Goal: Transaction & Acquisition: Purchase product/service

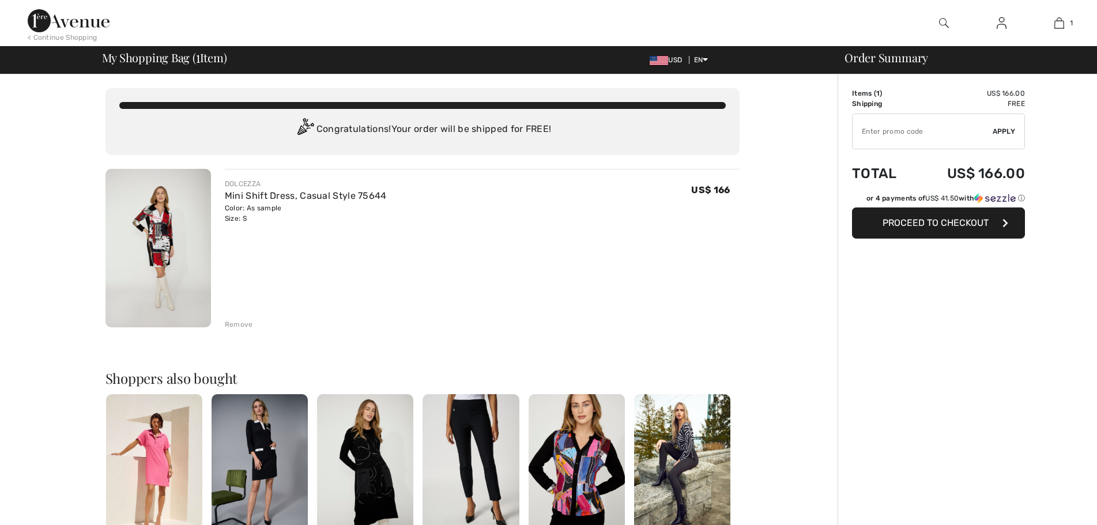
click at [942, 220] on span "Proceed to Checkout" at bounding box center [935, 222] width 106 height 11
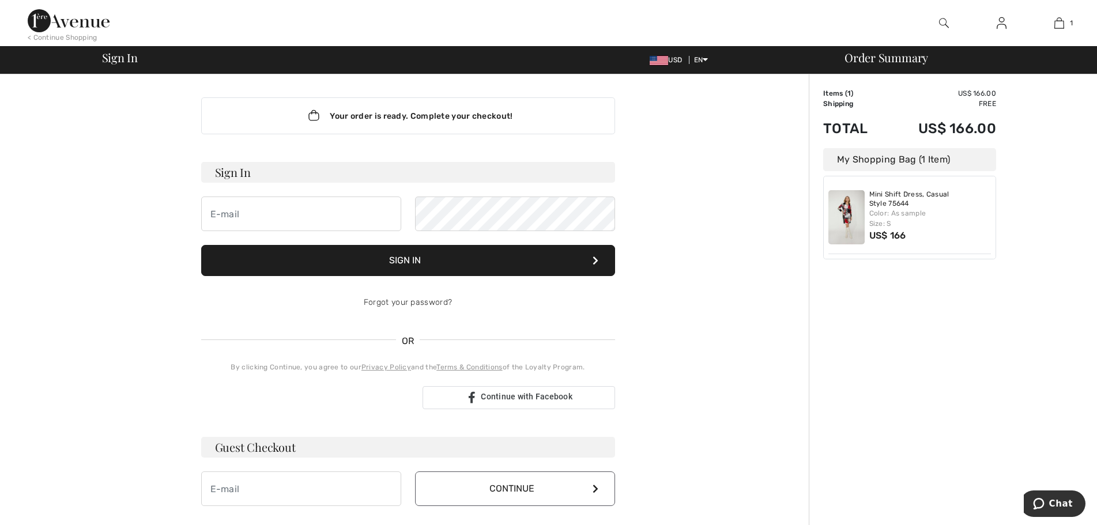
type input "[EMAIL_ADDRESS][DOMAIN_NAME]"
click at [444, 261] on button "Sign In" at bounding box center [408, 260] width 414 height 31
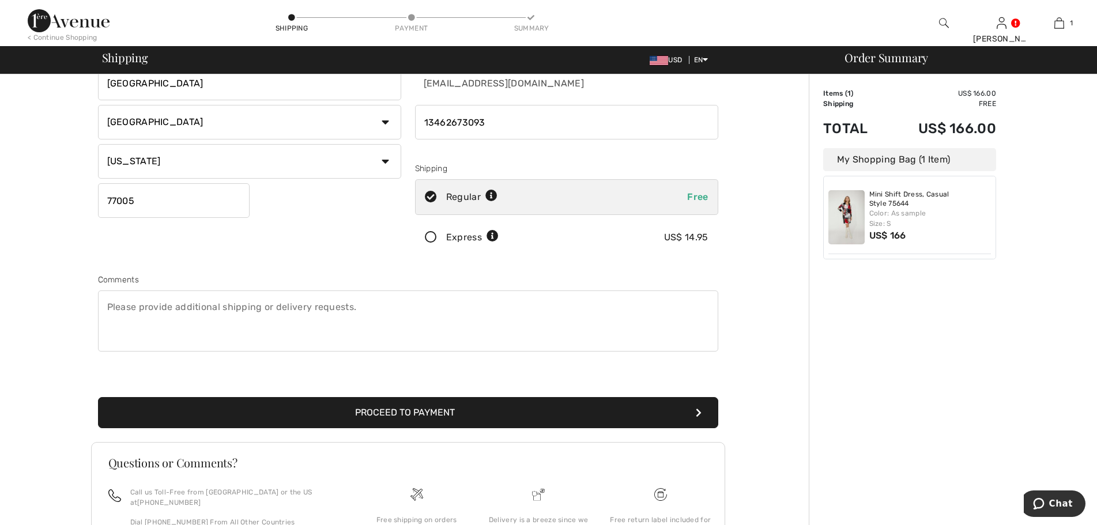
scroll to position [216, 0]
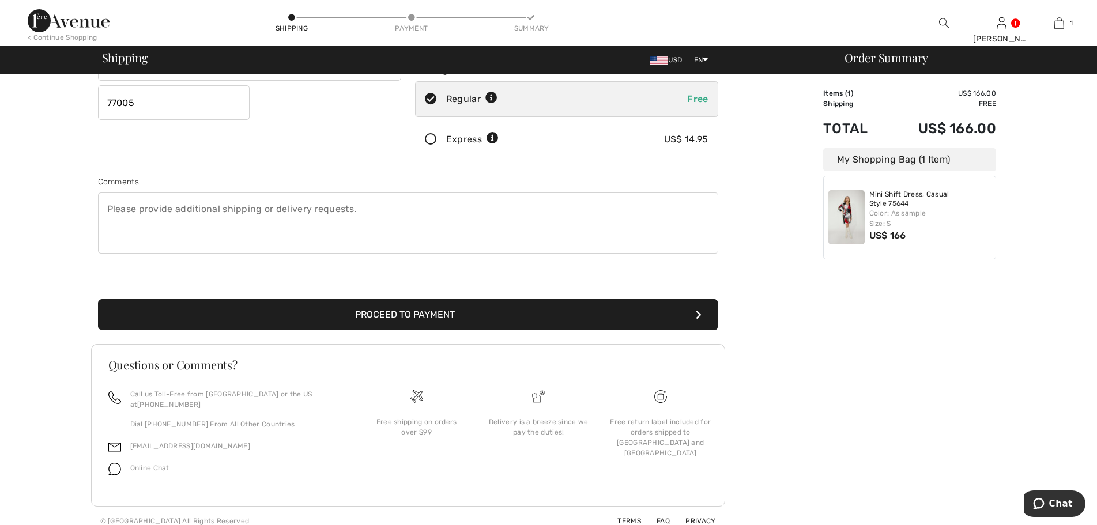
click at [282, 313] on button "Proceed to Payment" at bounding box center [408, 314] width 620 height 31
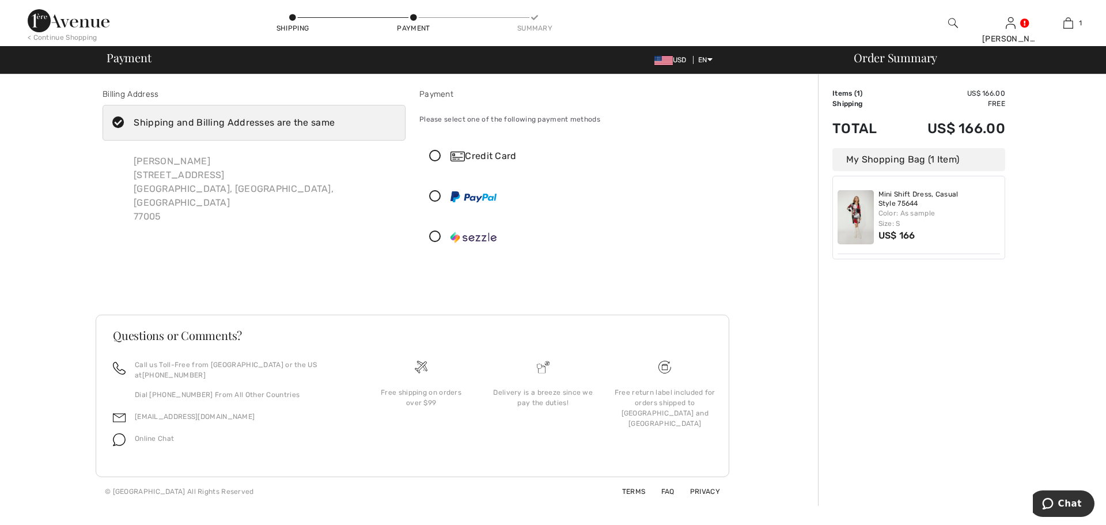
click at [437, 156] on icon at bounding box center [435, 156] width 31 height 12
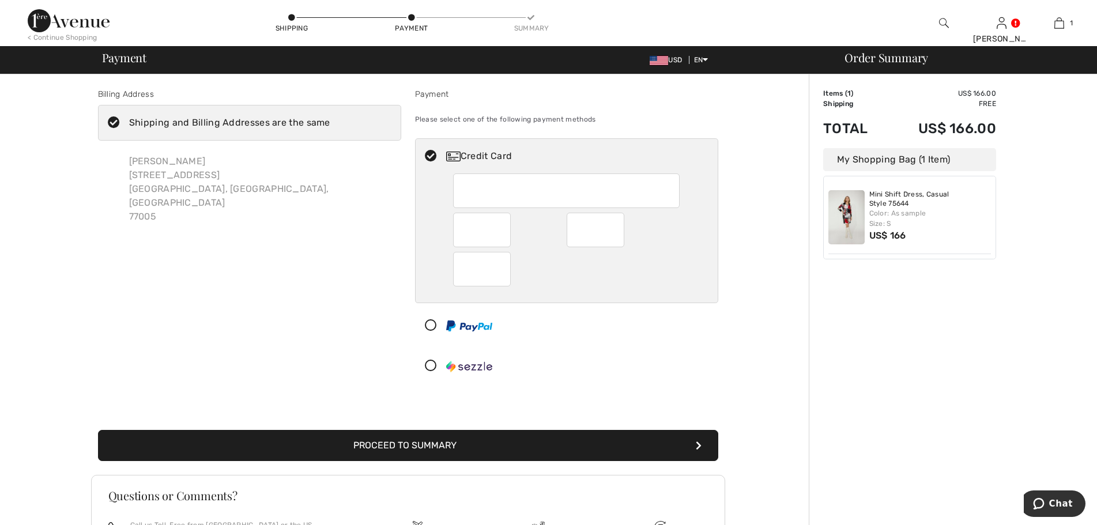
click at [624, 441] on button "Proceed to Summary" at bounding box center [408, 445] width 620 height 31
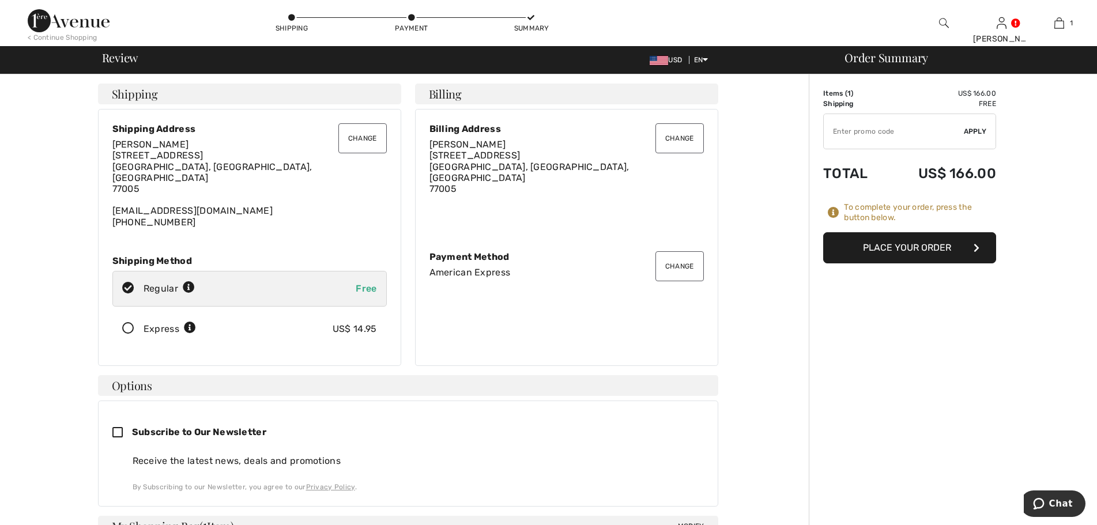
click at [893, 239] on button "Place Your Order" at bounding box center [909, 247] width 173 height 31
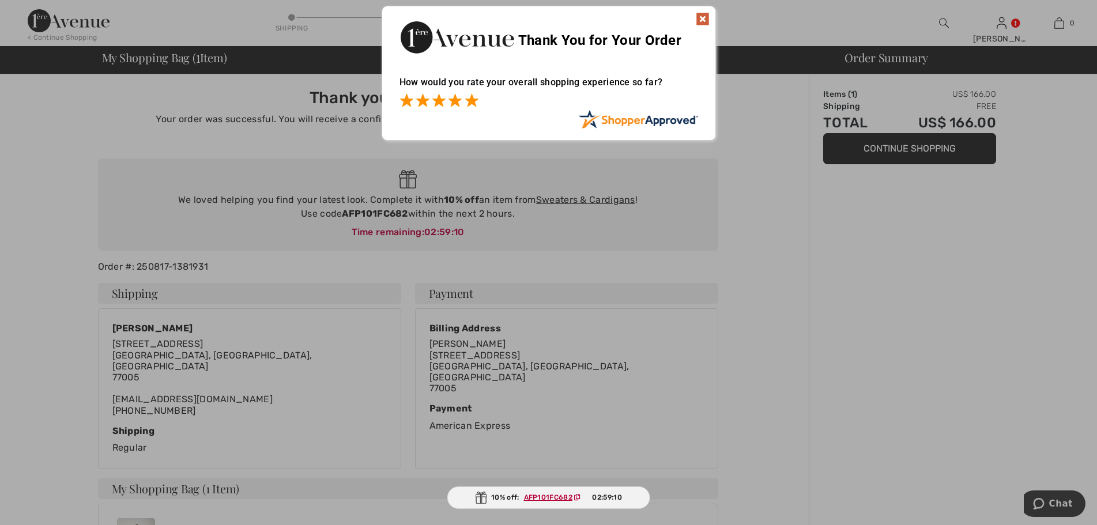
click at [471, 102] on span at bounding box center [471, 100] width 14 height 14
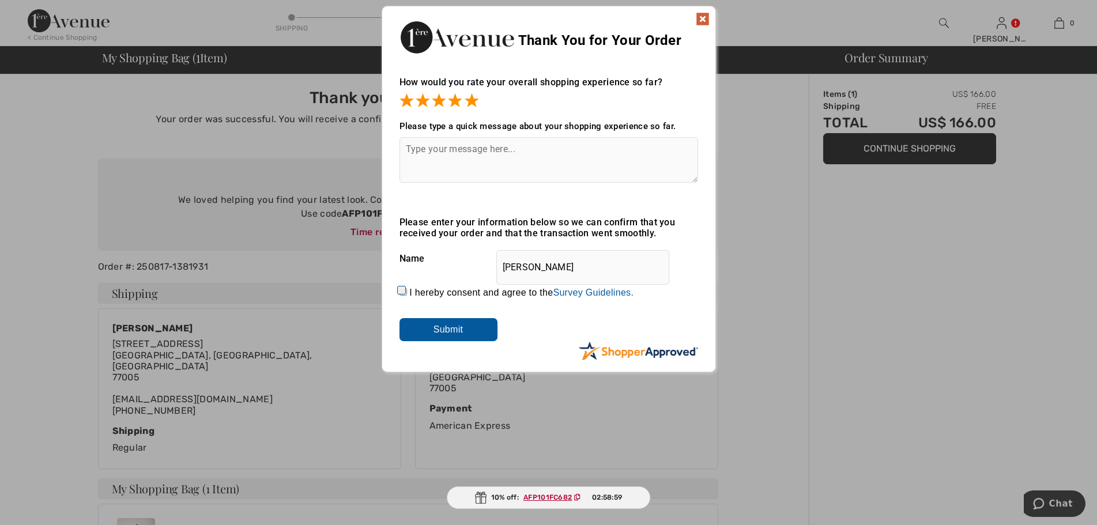
click at [701, 15] on img at bounding box center [703, 19] width 14 height 14
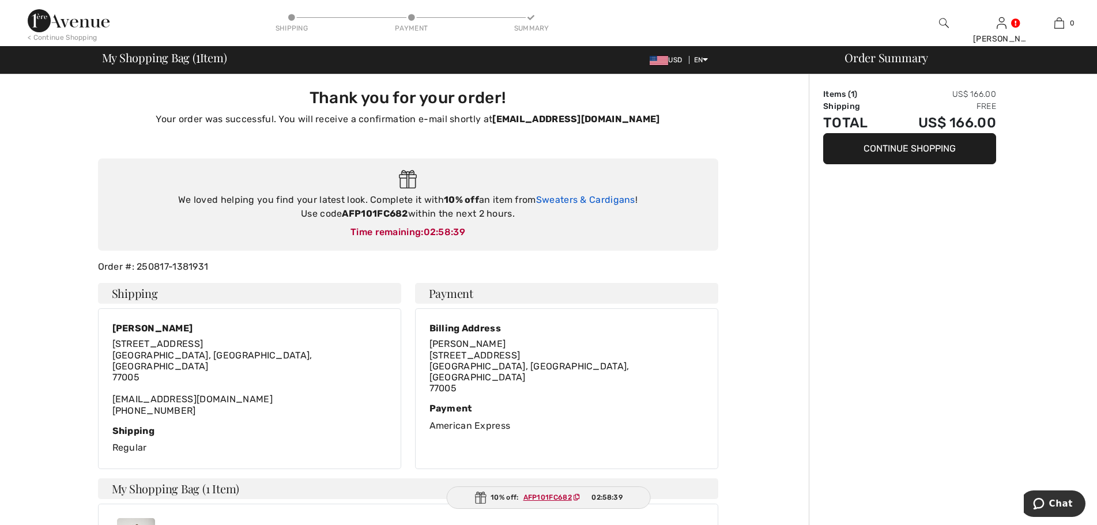
click at [591, 198] on link "Sweaters & Cardigans" at bounding box center [585, 199] width 99 height 11
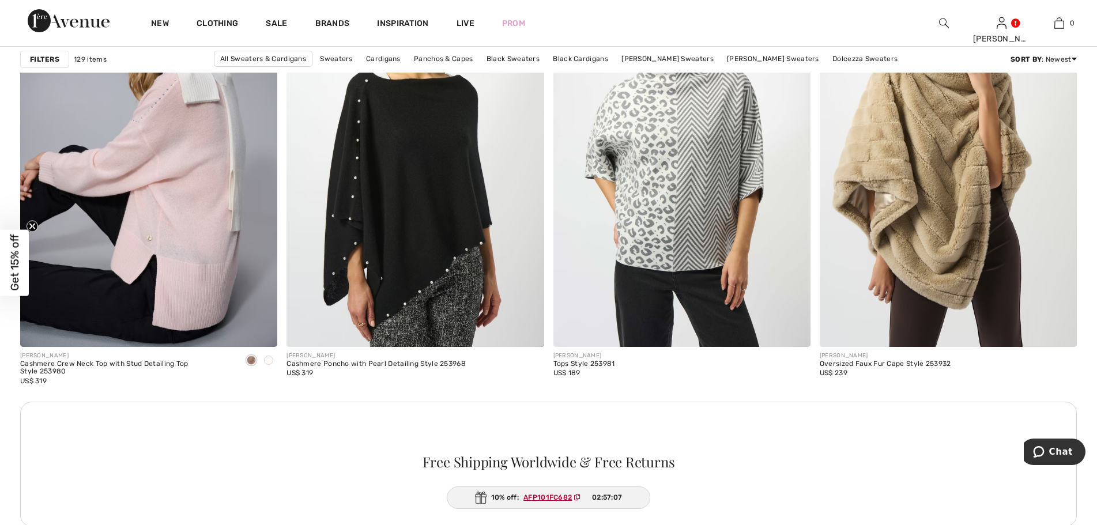
scroll to position [5071, 0]
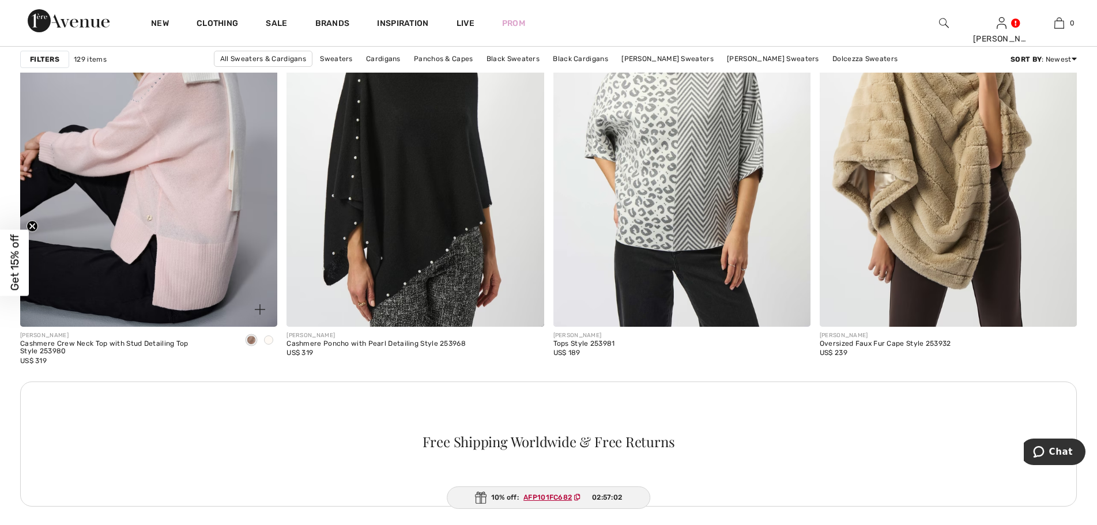
click at [252, 342] on span at bounding box center [251, 339] width 9 height 9
click at [248, 338] on span at bounding box center [251, 339] width 9 height 9
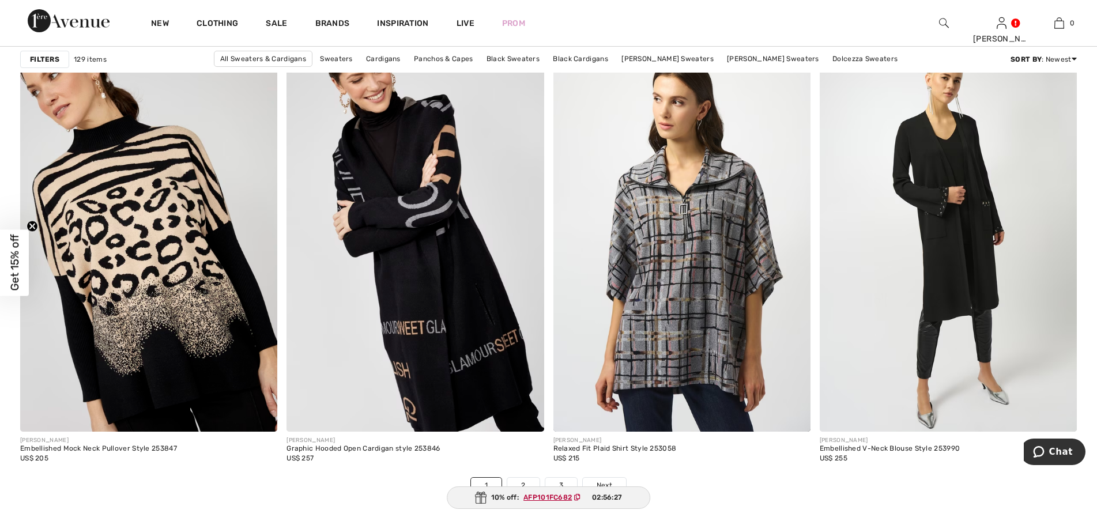
scroll to position [6454, 0]
click at [530, 483] on link "2" at bounding box center [523, 484] width 32 height 15
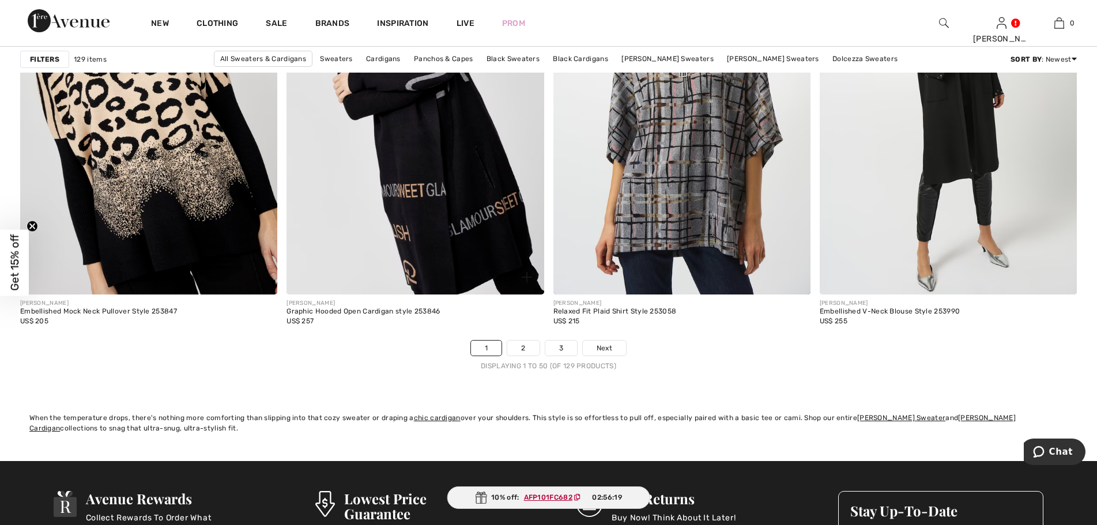
scroll to position [6627, 0]
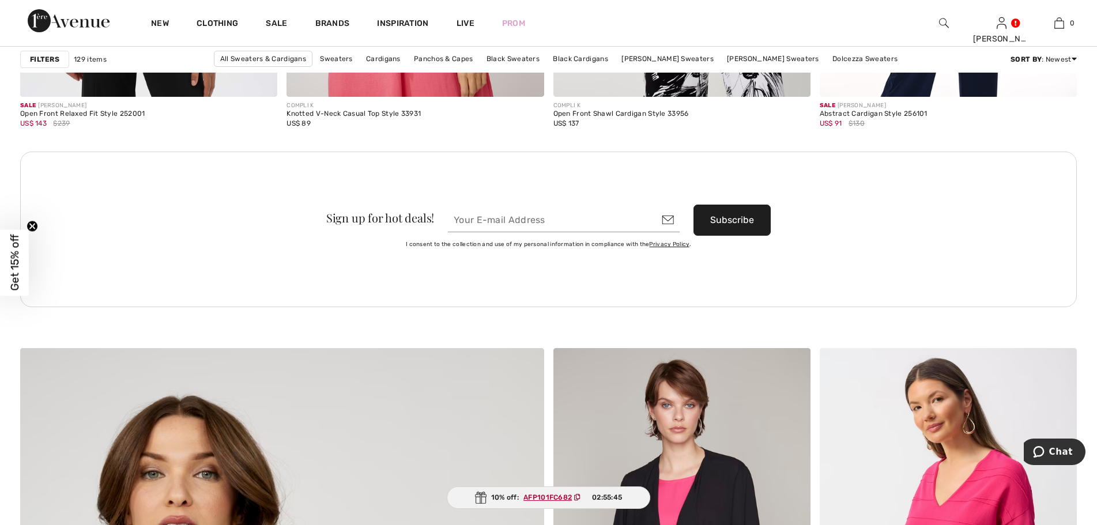
scroll to position [3688, 0]
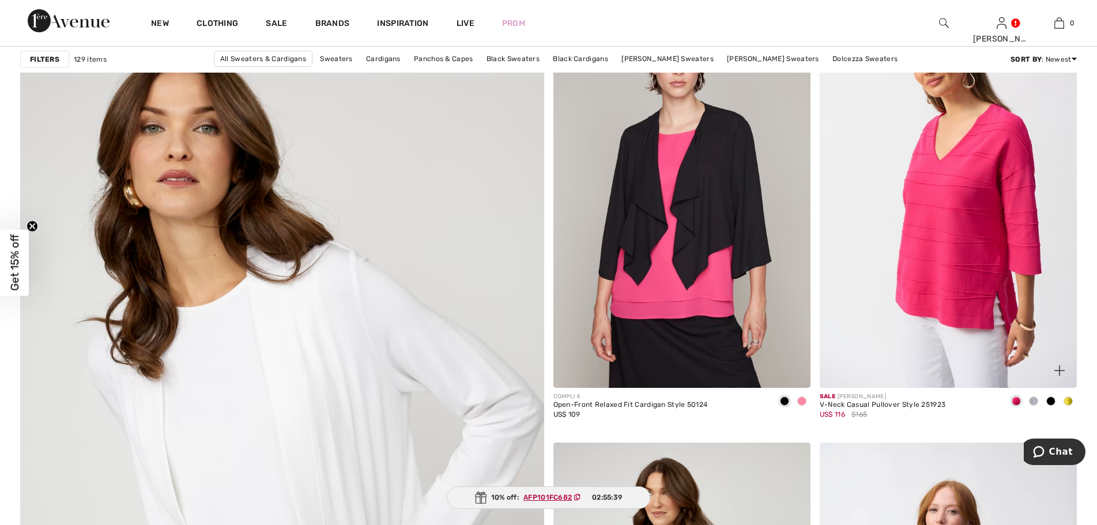
click at [1068, 399] on span at bounding box center [1067, 400] width 9 height 9
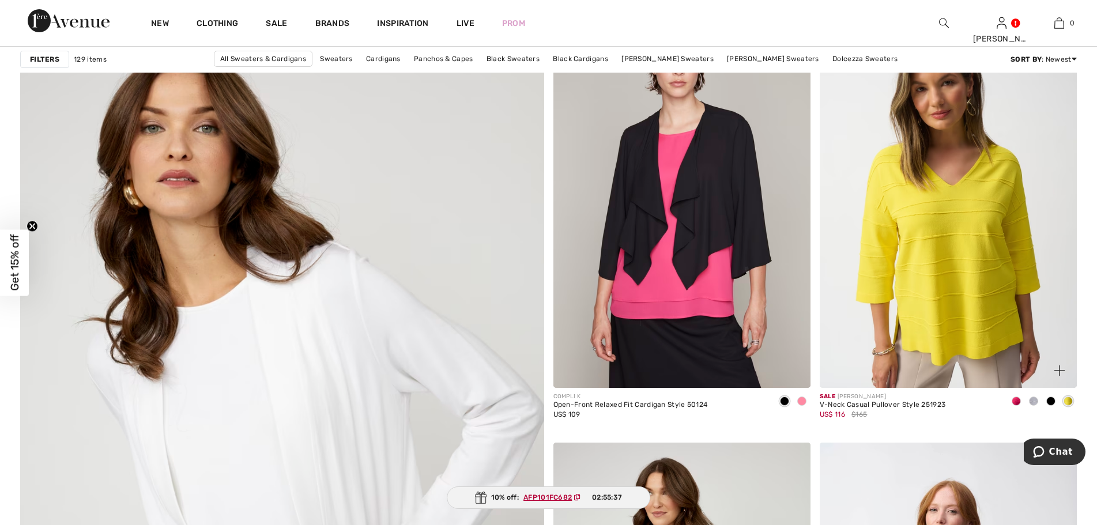
click at [1052, 401] on span at bounding box center [1050, 400] width 9 height 9
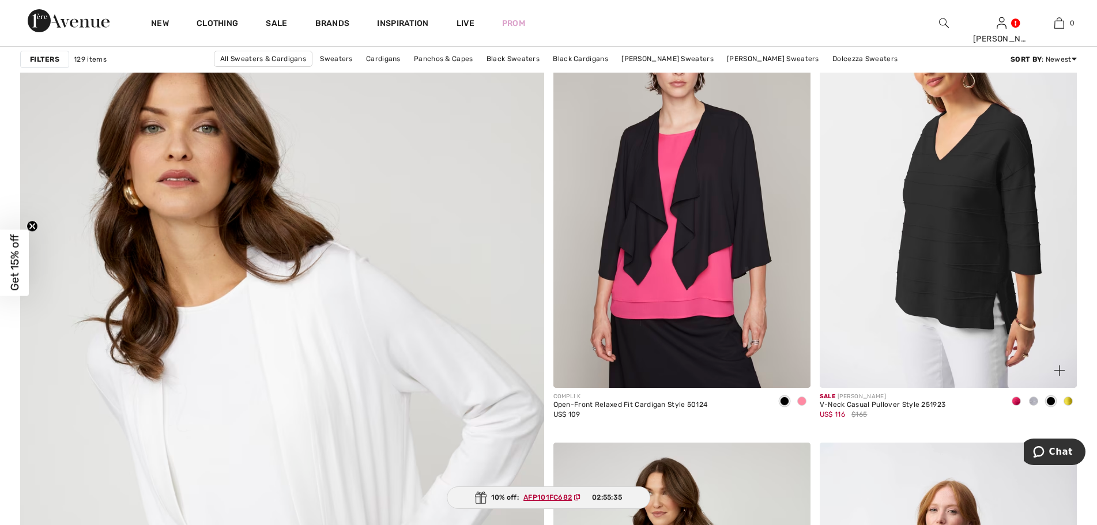
click at [1034, 401] on span at bounding box center [1033, 400] width 9 height 9
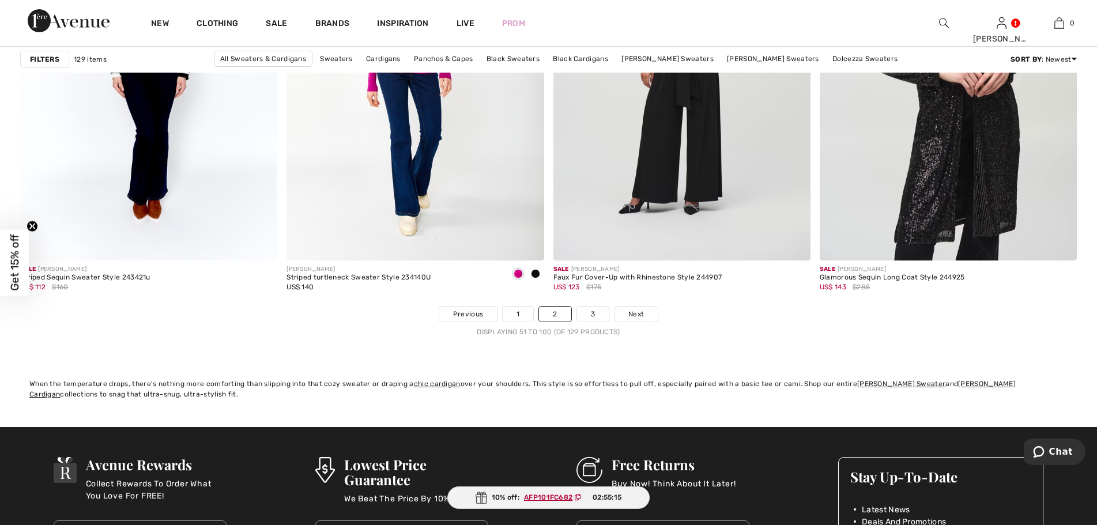
scroll to position [6627, 0]
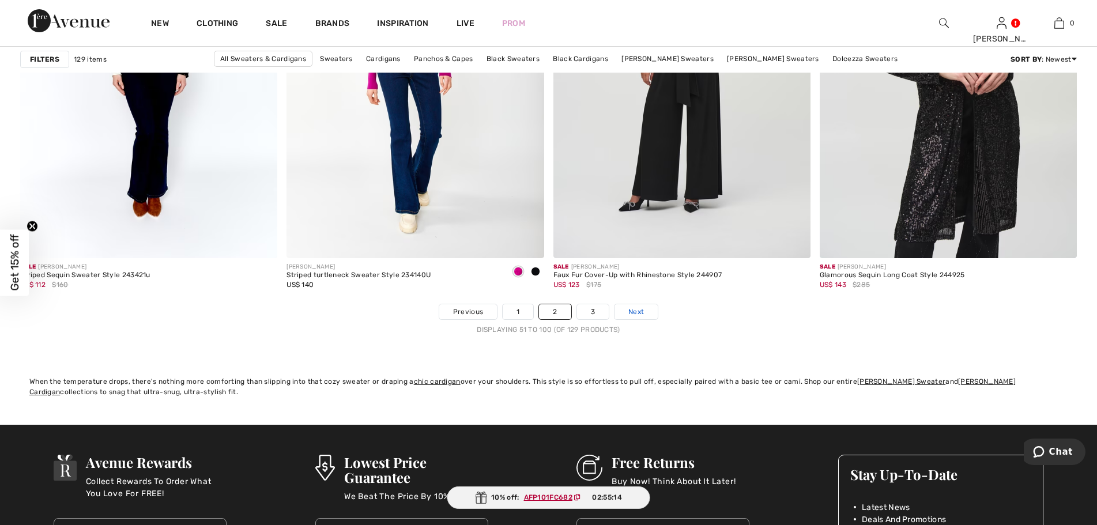
click at [653, 308] on link "Next" at bounding box center [635, 311] width 43 height 15
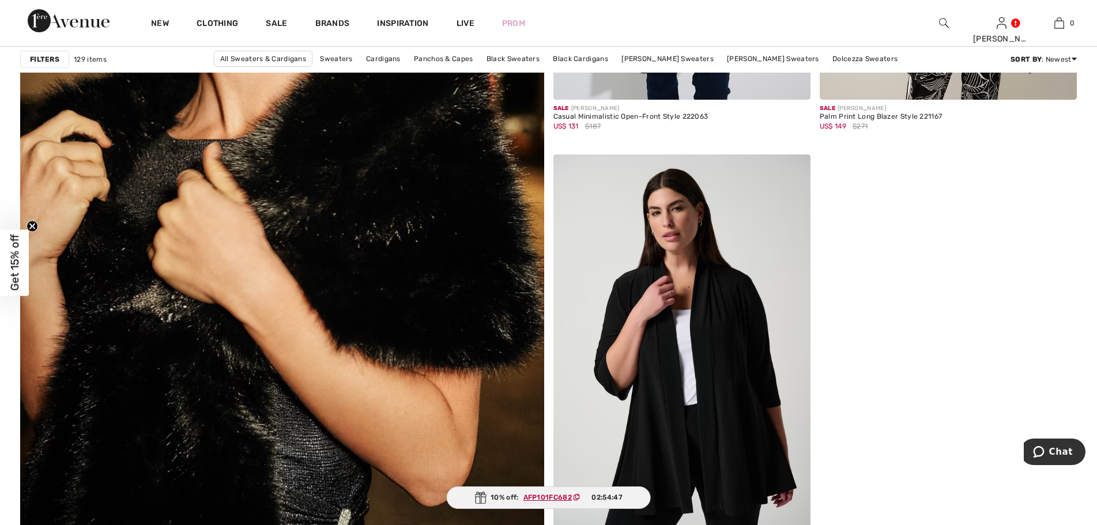
scroll to position [4322, 0]
